Goal: Navigation & Orientation: Find specific page/section

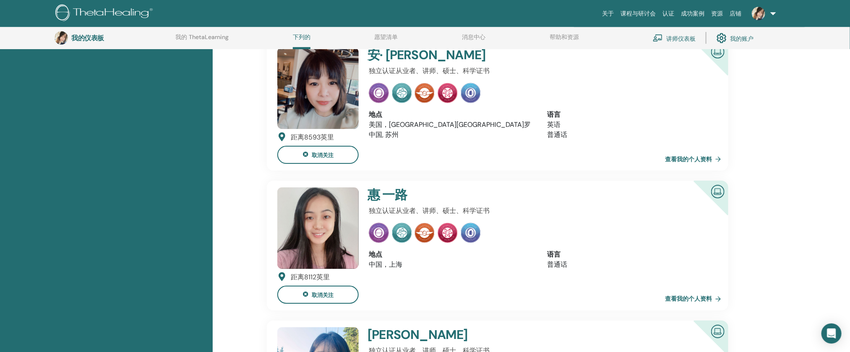
scroll to position [1444, 0]
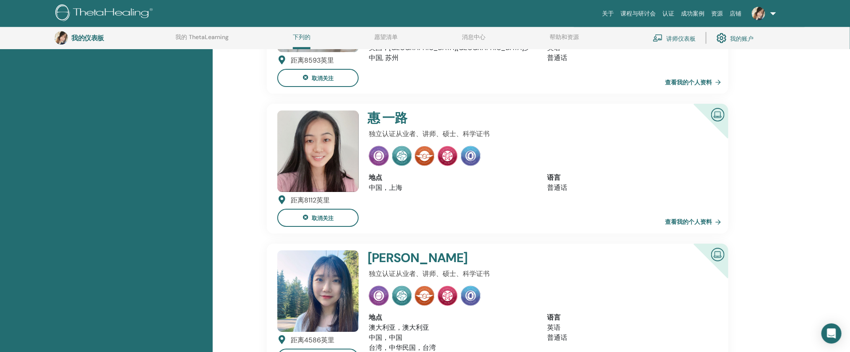
click at [673, 218] on font "查看我的个人资料" at bounding box center [688, 222] width 47 height 8
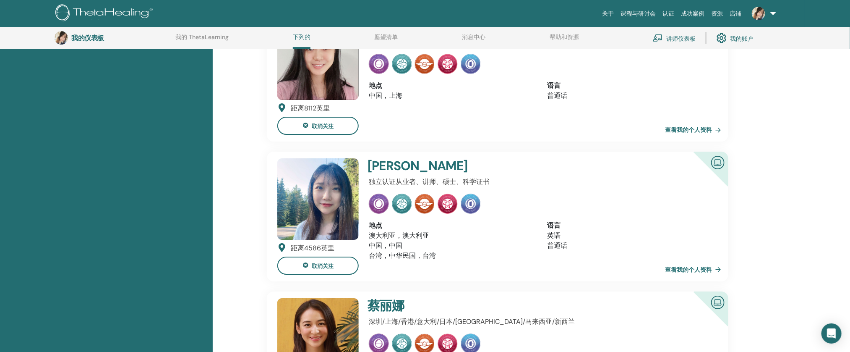
scroll to position [1558, 0]
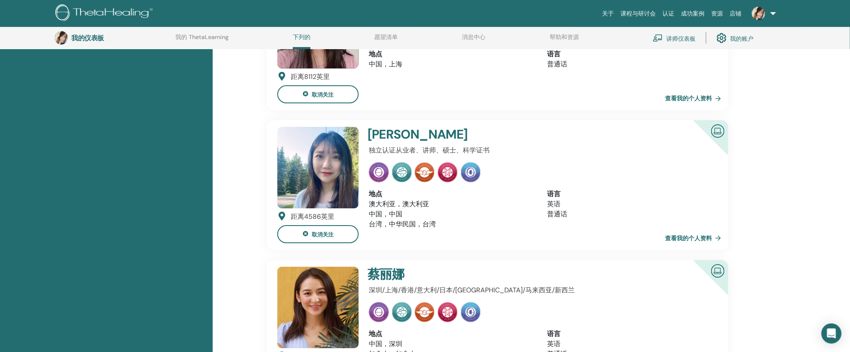
click at [715, 230] on link "查看我的个人资料" at bounding box center [695, 238] width 60 height 17
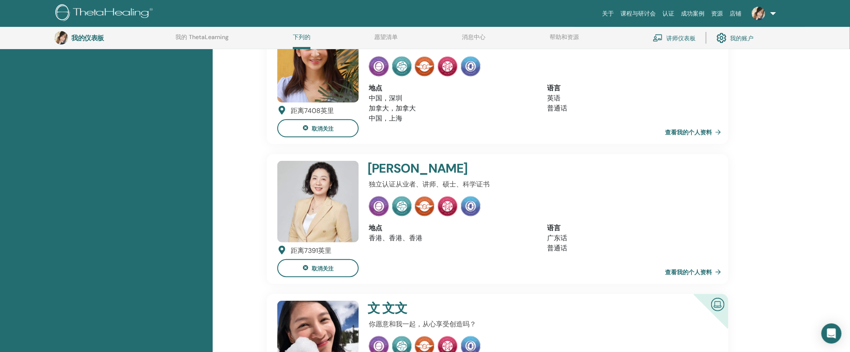
scroll to position [1793, 0]
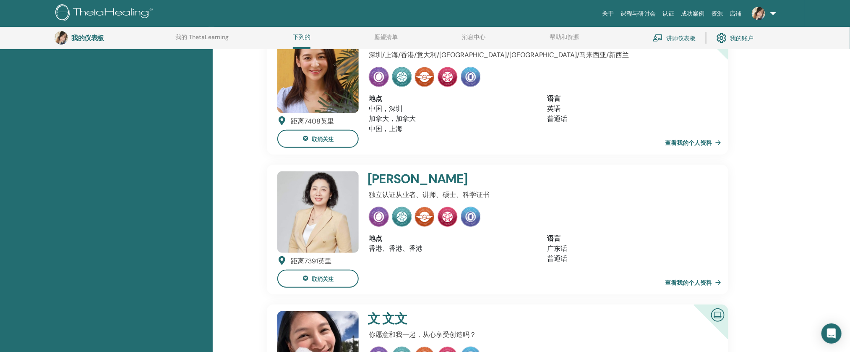
click at [689, 139] on font "查看我的个人资料" at bounding box center [688, 143] width 47 height 8
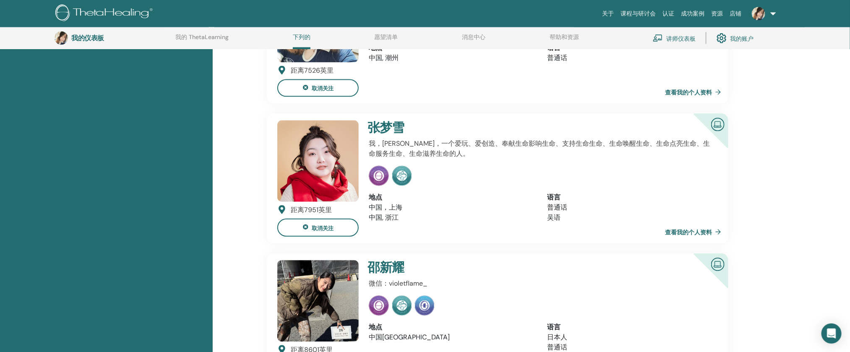
scroll to position [2843, 0]
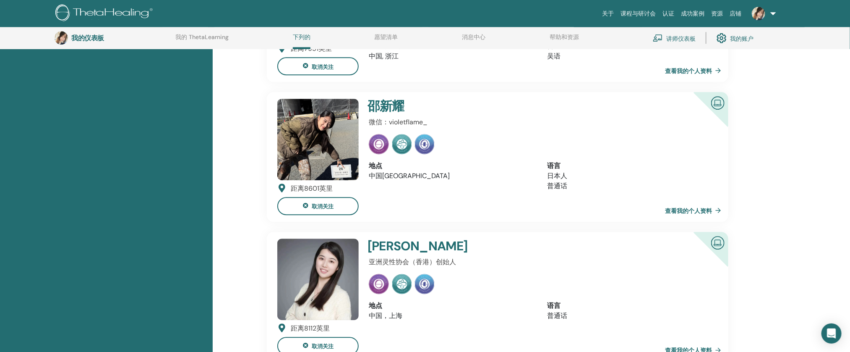
click at [710, 206] on font "查看我的个人资料" at bounding box center [688, 210] width 47 height 8
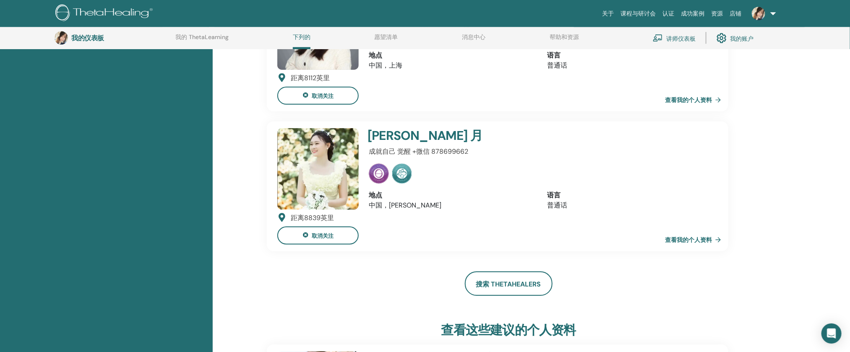
scroll to position [3022, 0]
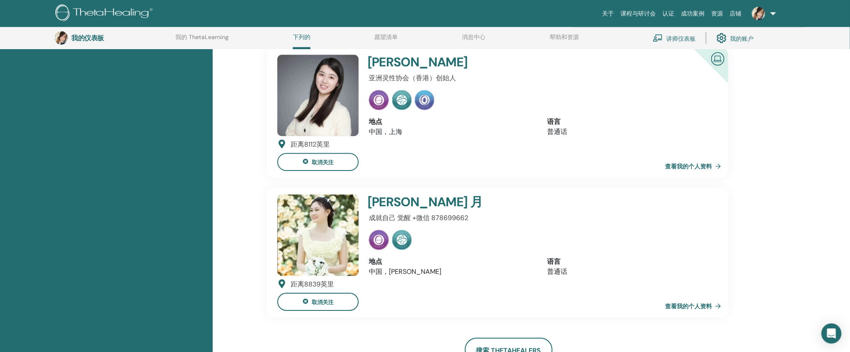
click at [689, 162] on font "查看我的个人资料" at bounding box center [688, 166] width 47 height 8
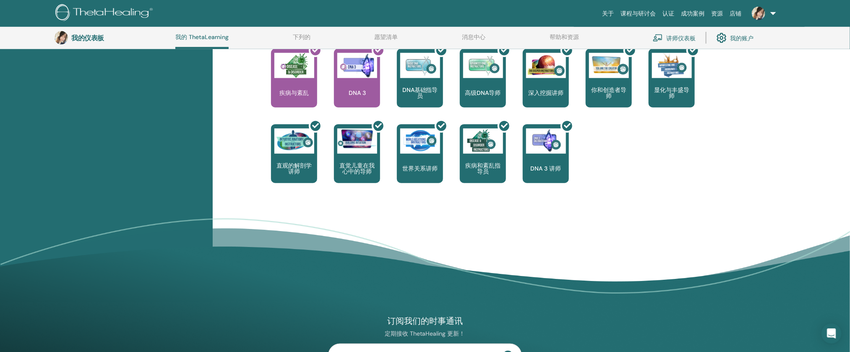
scroll to position [162, 0]
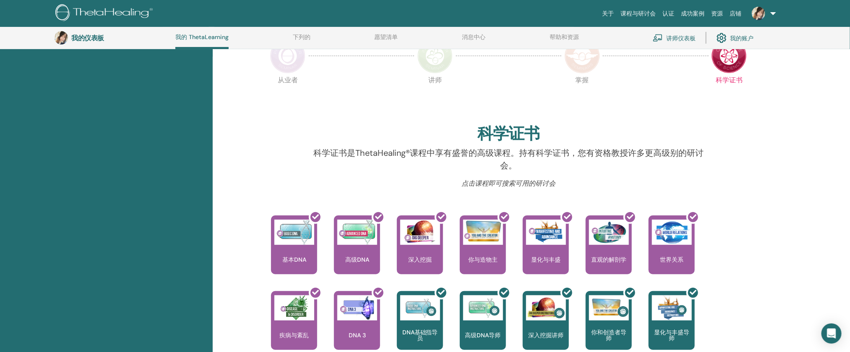
click at [290, 65] on img at bounding box center [287, 55] width 35 height 35
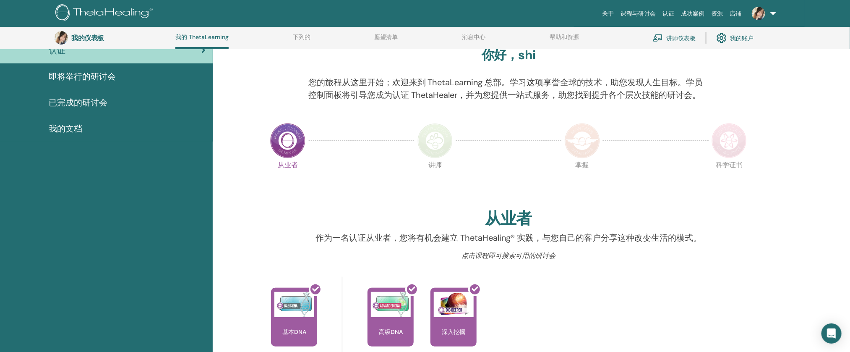
scroll to position [155, 0]
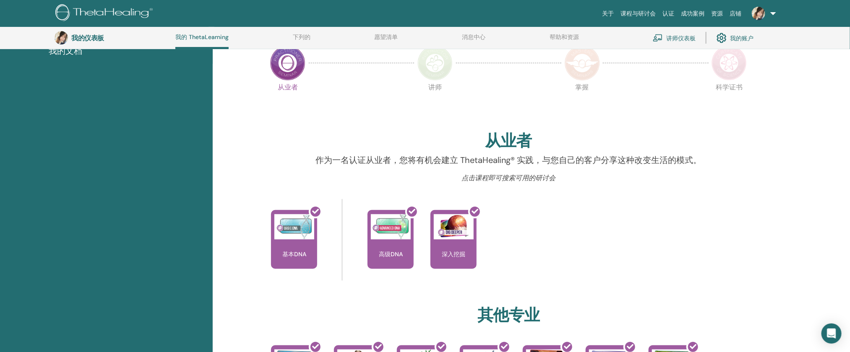
click at [441, 65] on img at bounding box center [435, 62] width 35 height 35
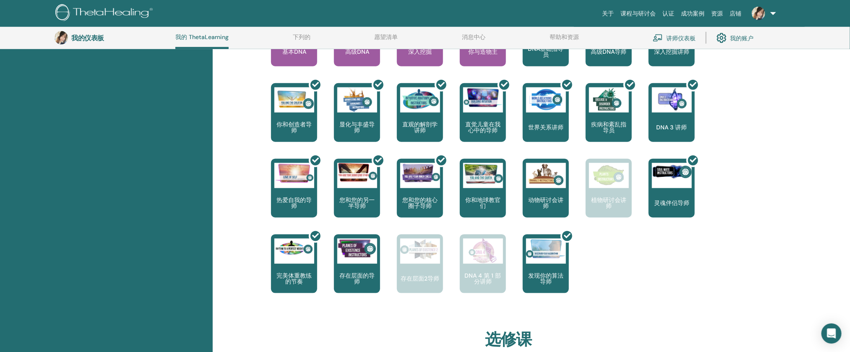
scroll to position [377, 0]
